Goal: Information Seeking & Learning: Find specific fact

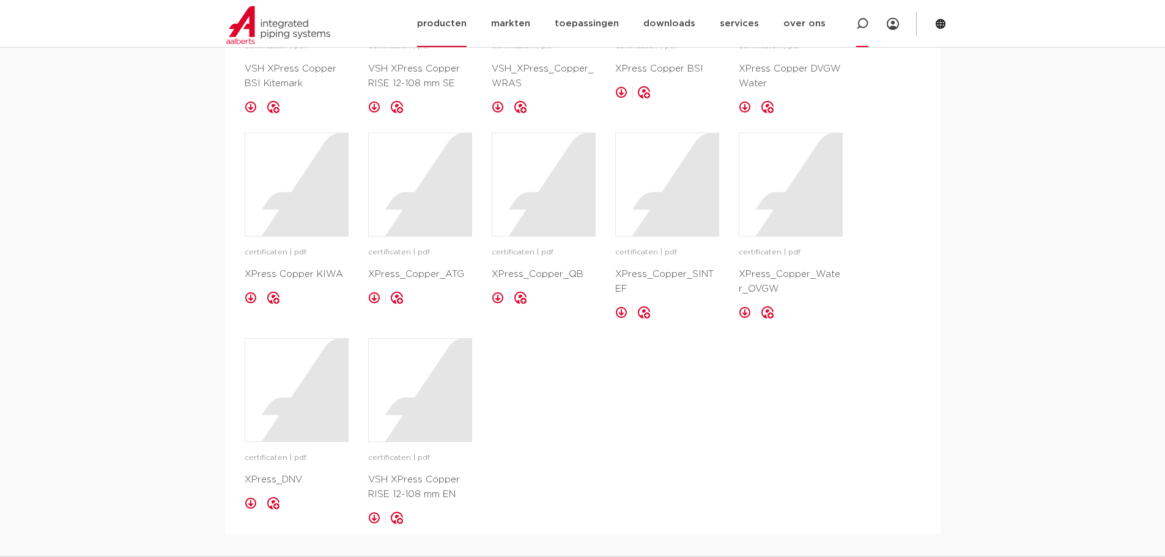
click at [862, 29] on icon at bounding box center [862, 24] width 12 height 12
paste input "0200124"
type input "0200124"
click button "Zoeken" at bounding box center [0, 0] width 0 height 0
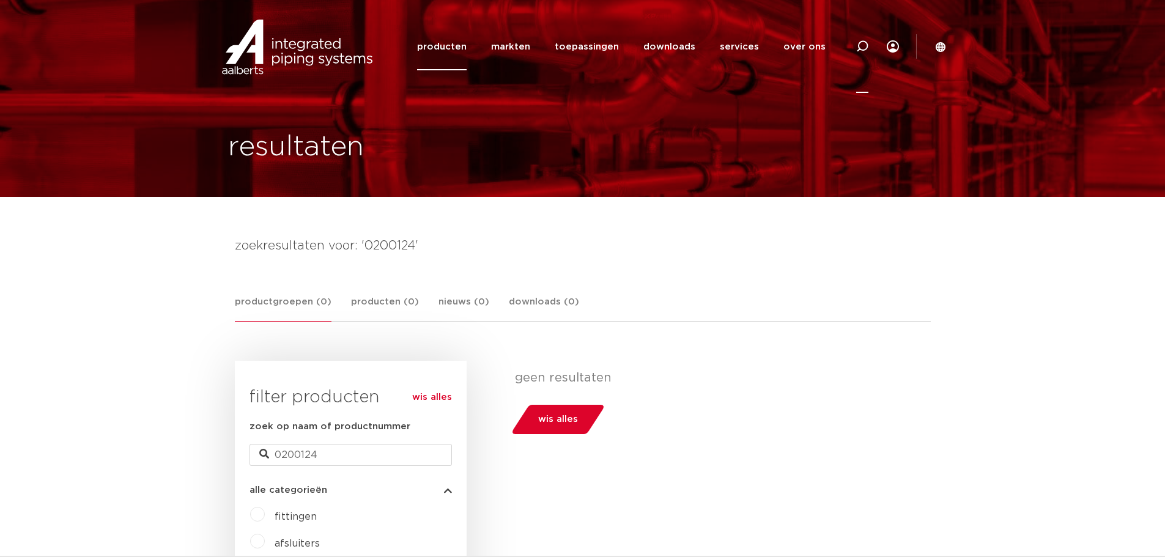
click at [864, 47] on icon at bounding box center [862, 46] width 12 height 12
paste input "0200124"
click at [487, 45] on input "0200124" at bounding box center [678, 45] width 385 height 24
type input "000200124"
click button "Zoeken" at bounding box center [0, 0] width 0 height 0
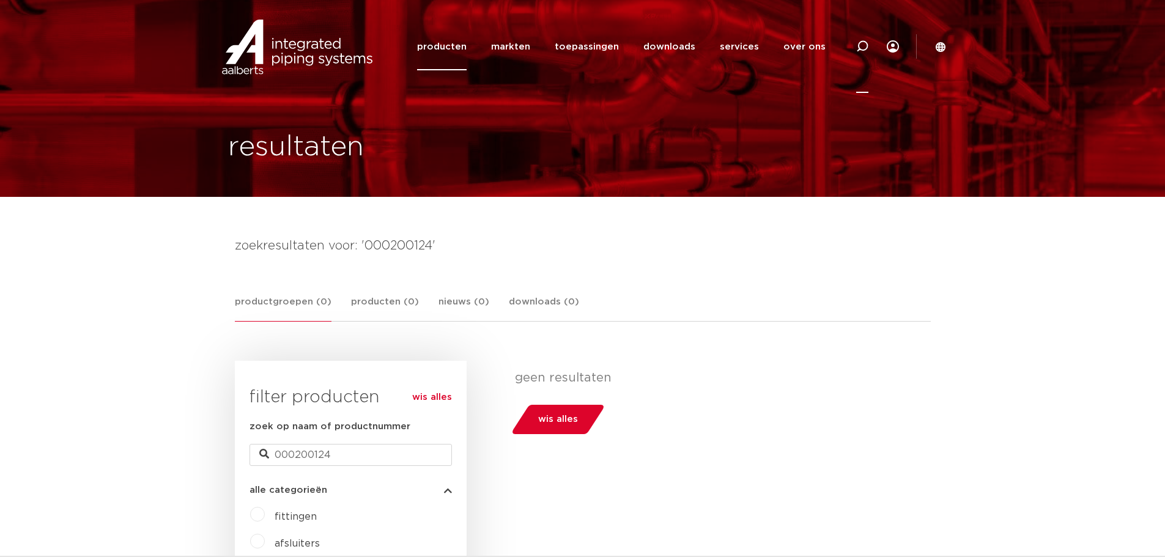
click at [863, 47] on icon at bounding box center [862, 46] width 12 height 12
paste input "0200124"
type input "020012400"
click button "Zoeken" at bounding box center [0, 0] width 0 height 0
